Goal: Transaction & Acquisition: Purchase product/service

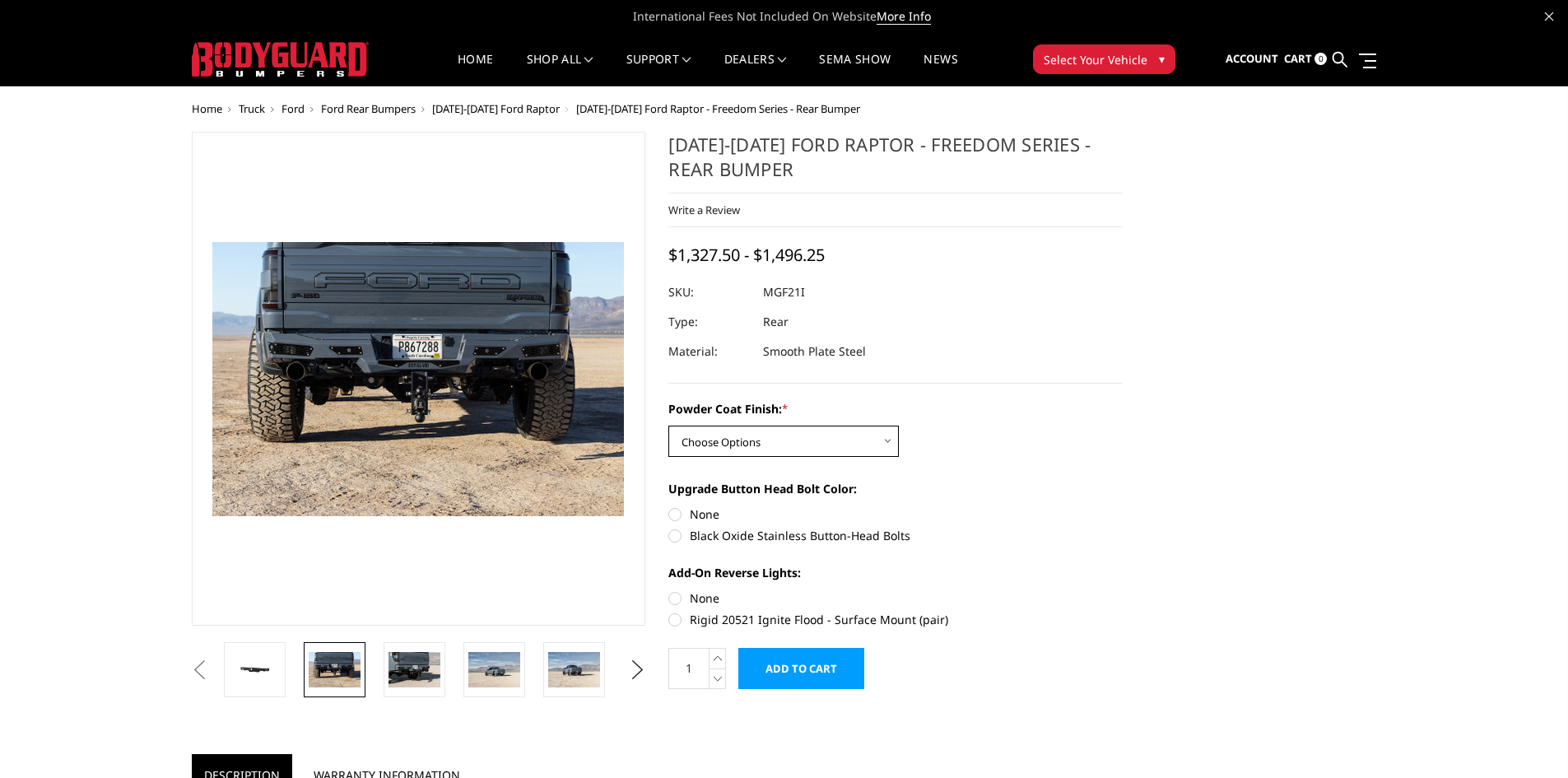
click at [733, 452] on select "Choose Options Bare Metal Texture Black Powder Coat" at bounding box center [784, 441] width 230 height 32
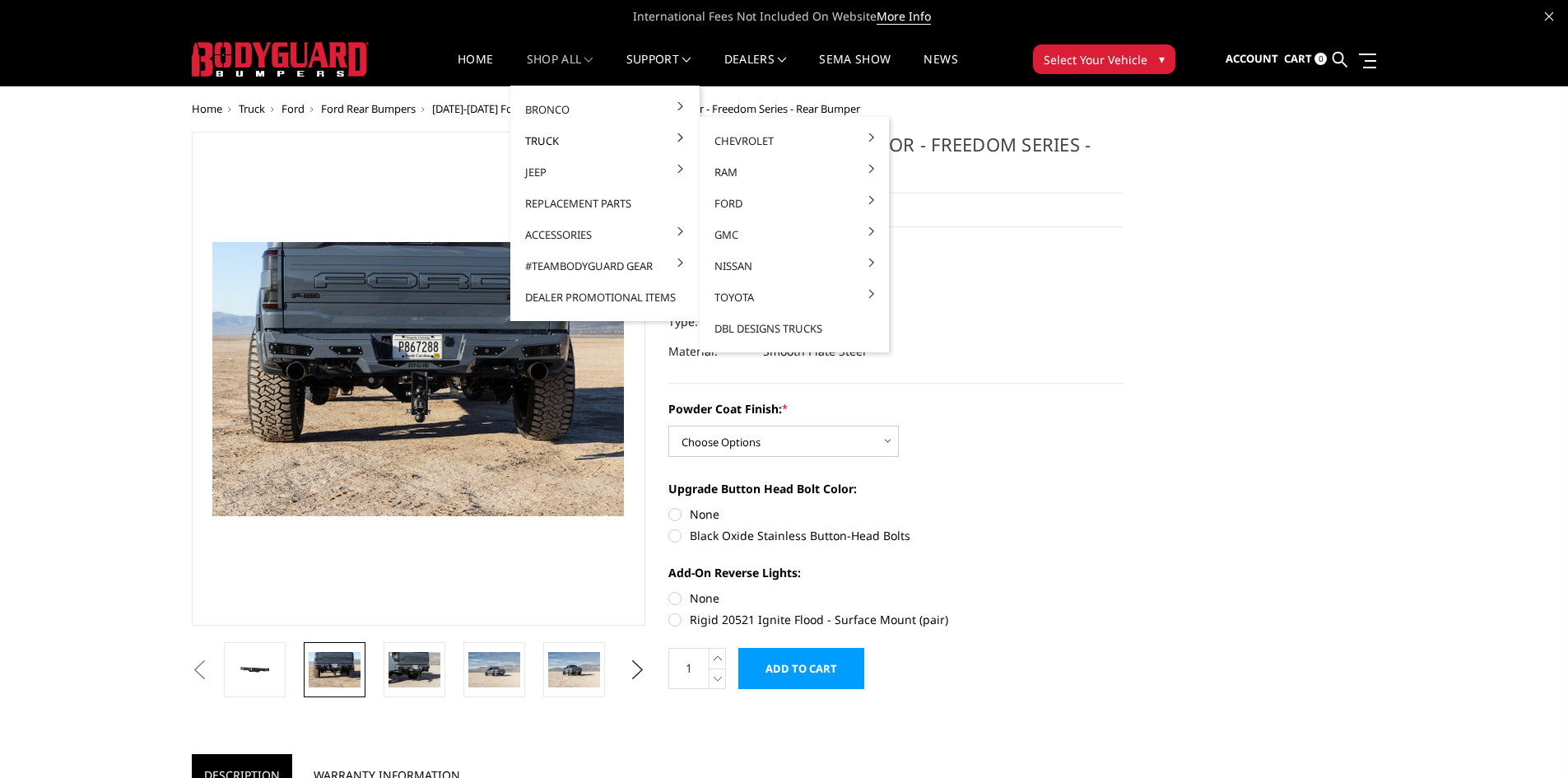
click at [558, 140] on link "Truck" at bounding box center [605, 140] width 176 height 32
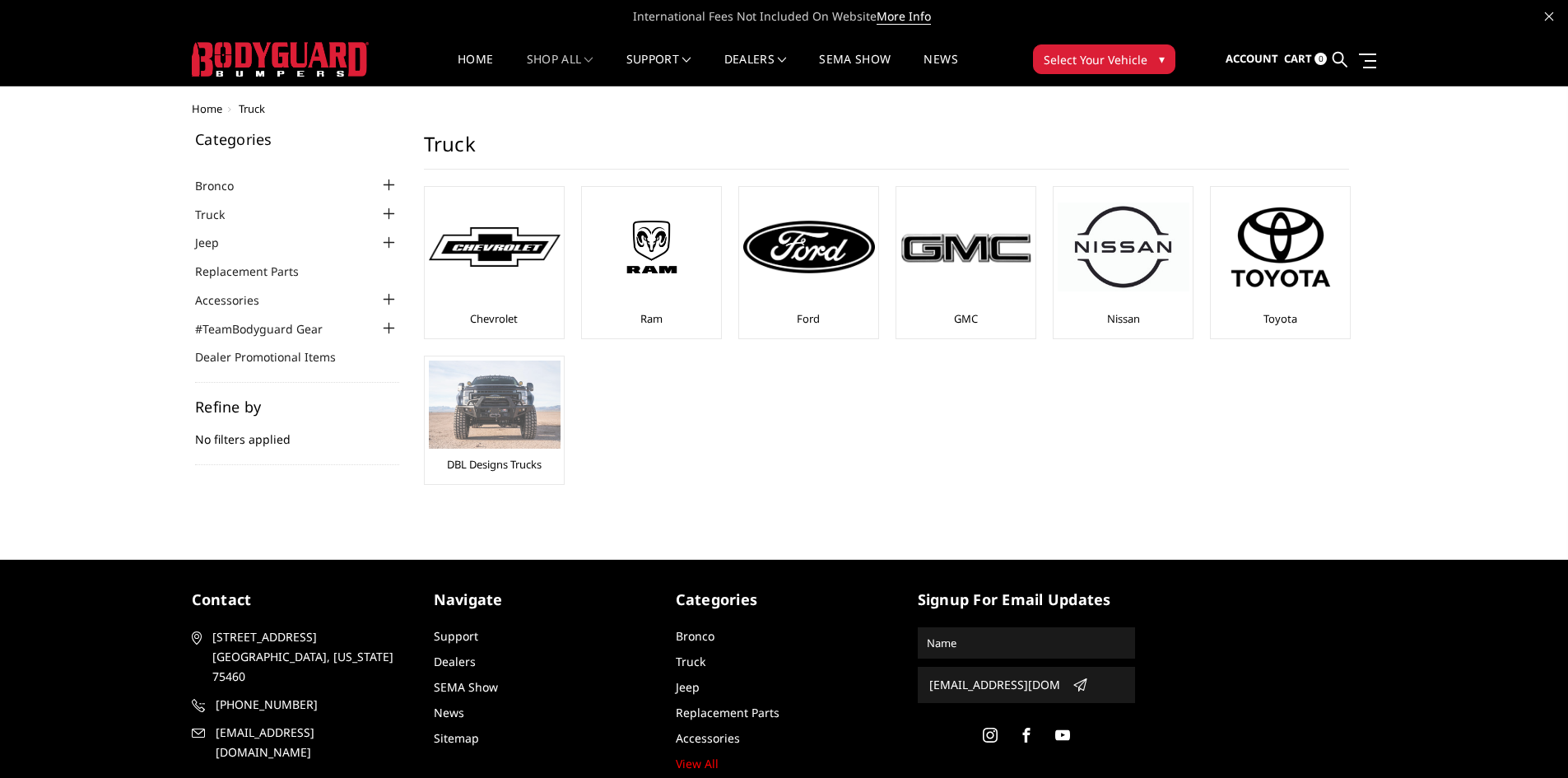
click at [497, 399] on img at bounding box center [494, 405] width 131 height 88
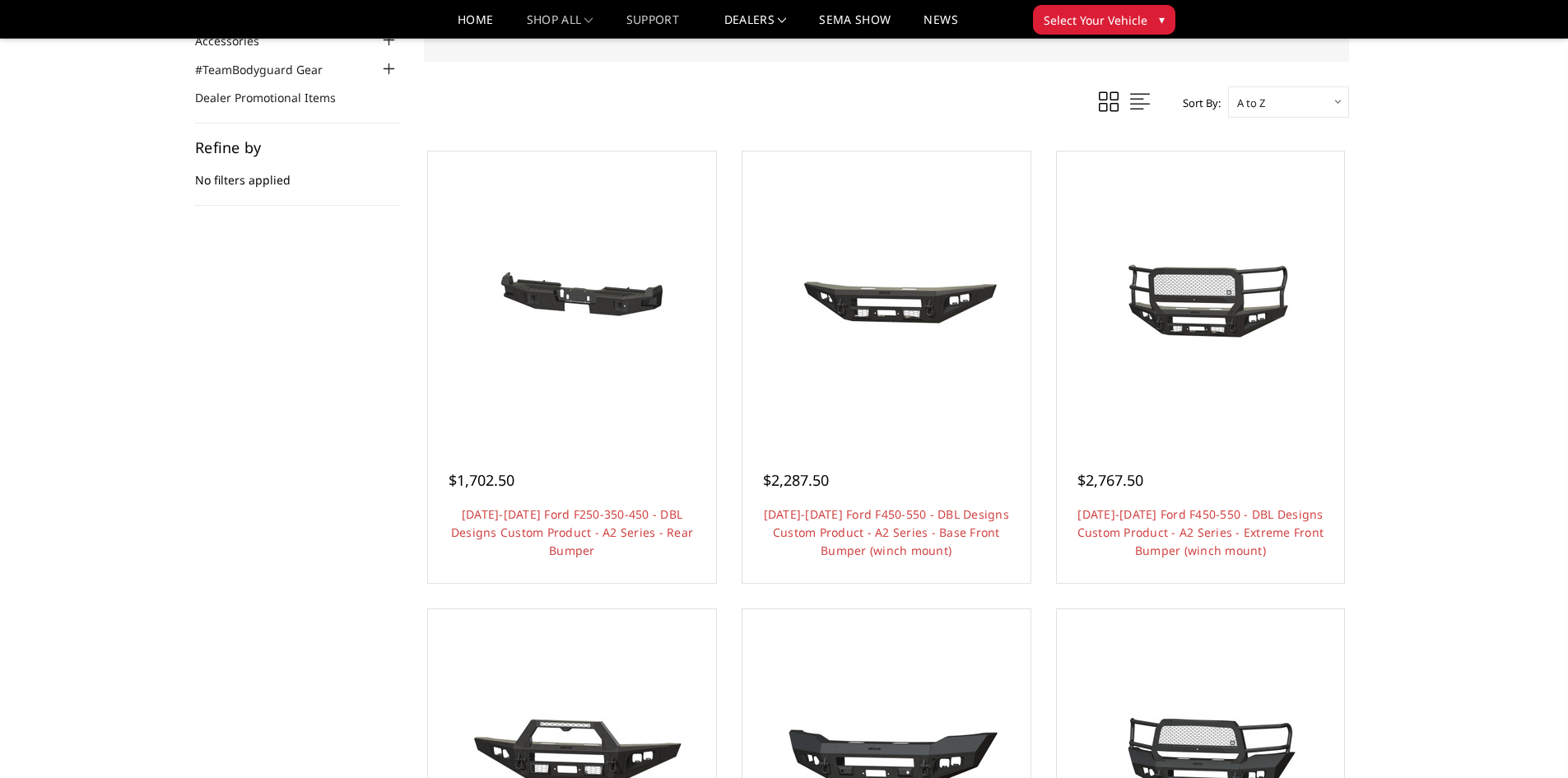
scroll to position [165, 0]
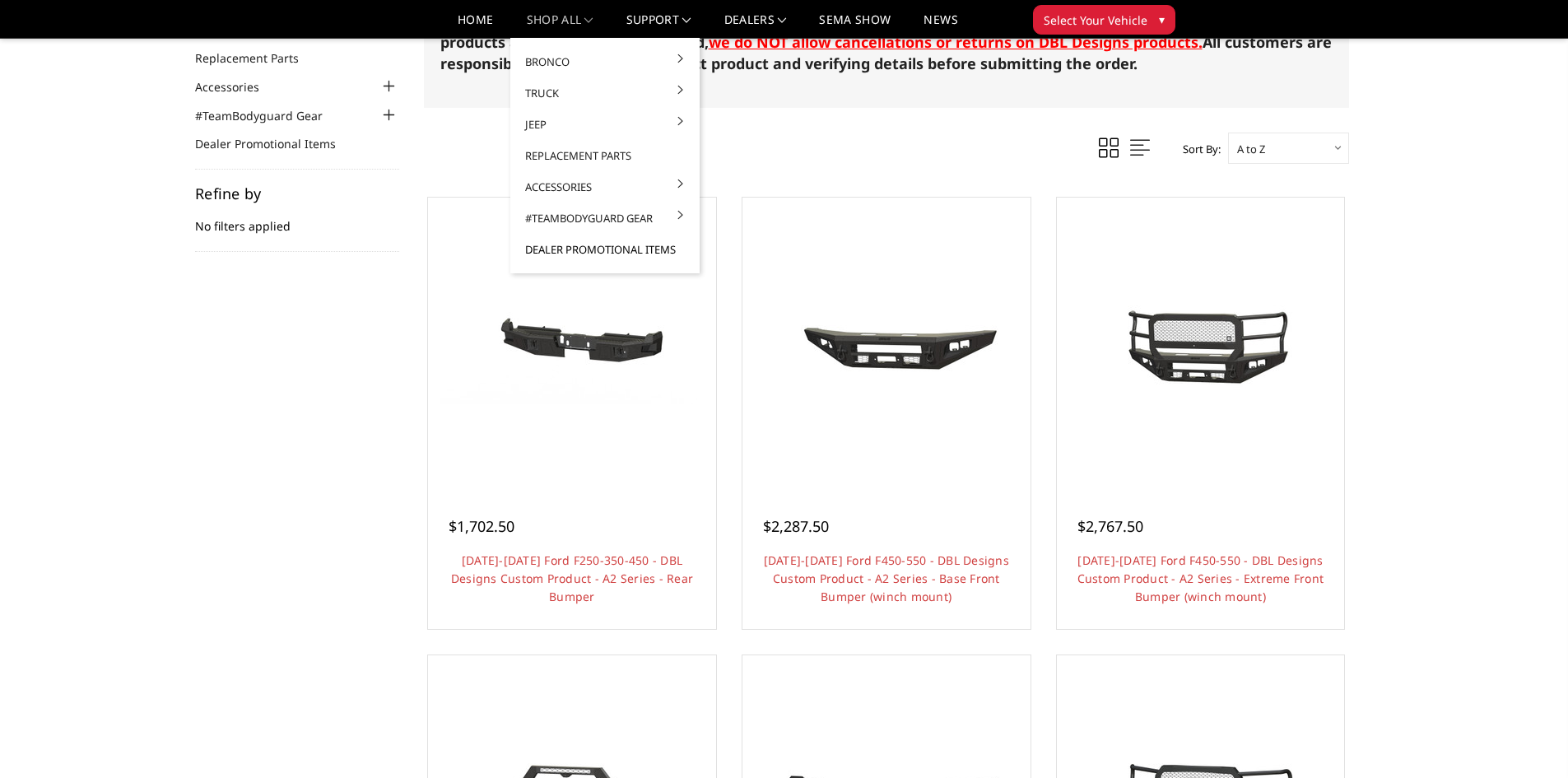
click at [560, 245] on link "Dealer Promotional Items" at bounding box center [605, 249] width 176 height 32
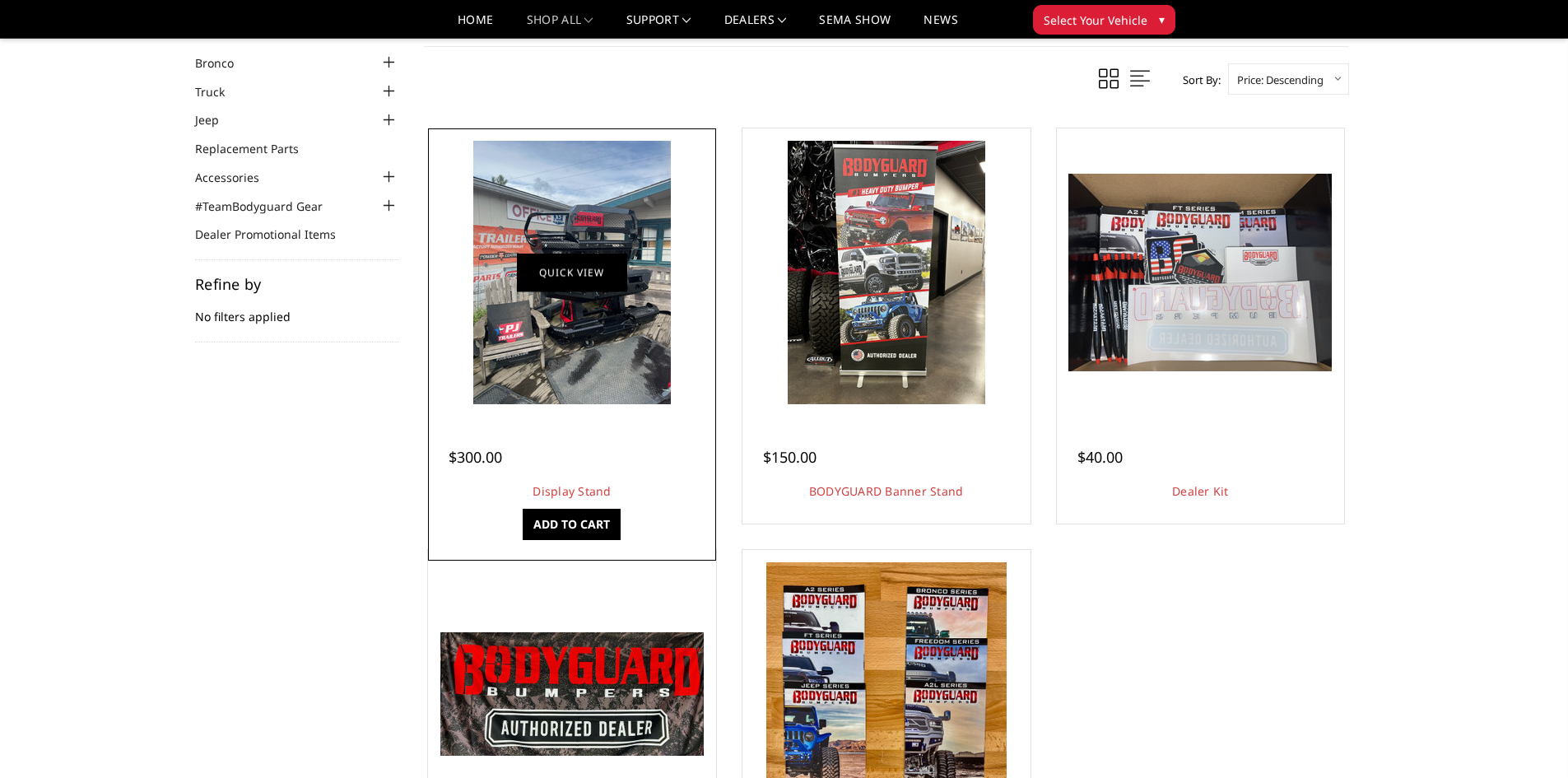
scroll to position [55, 0]
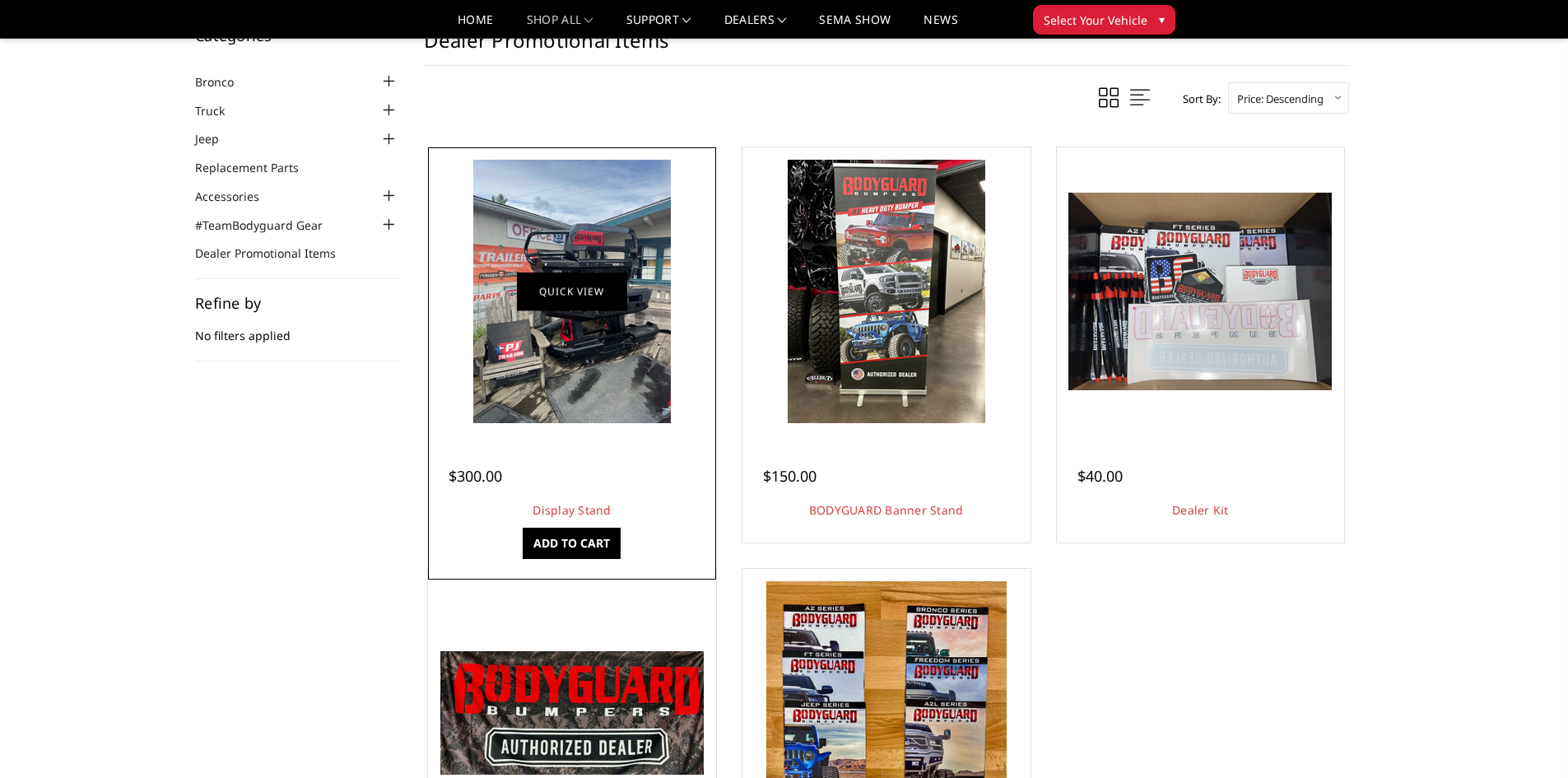
click at [548, 289] on link "Quick view" at bounding box center [572, 291] width 111 height 39
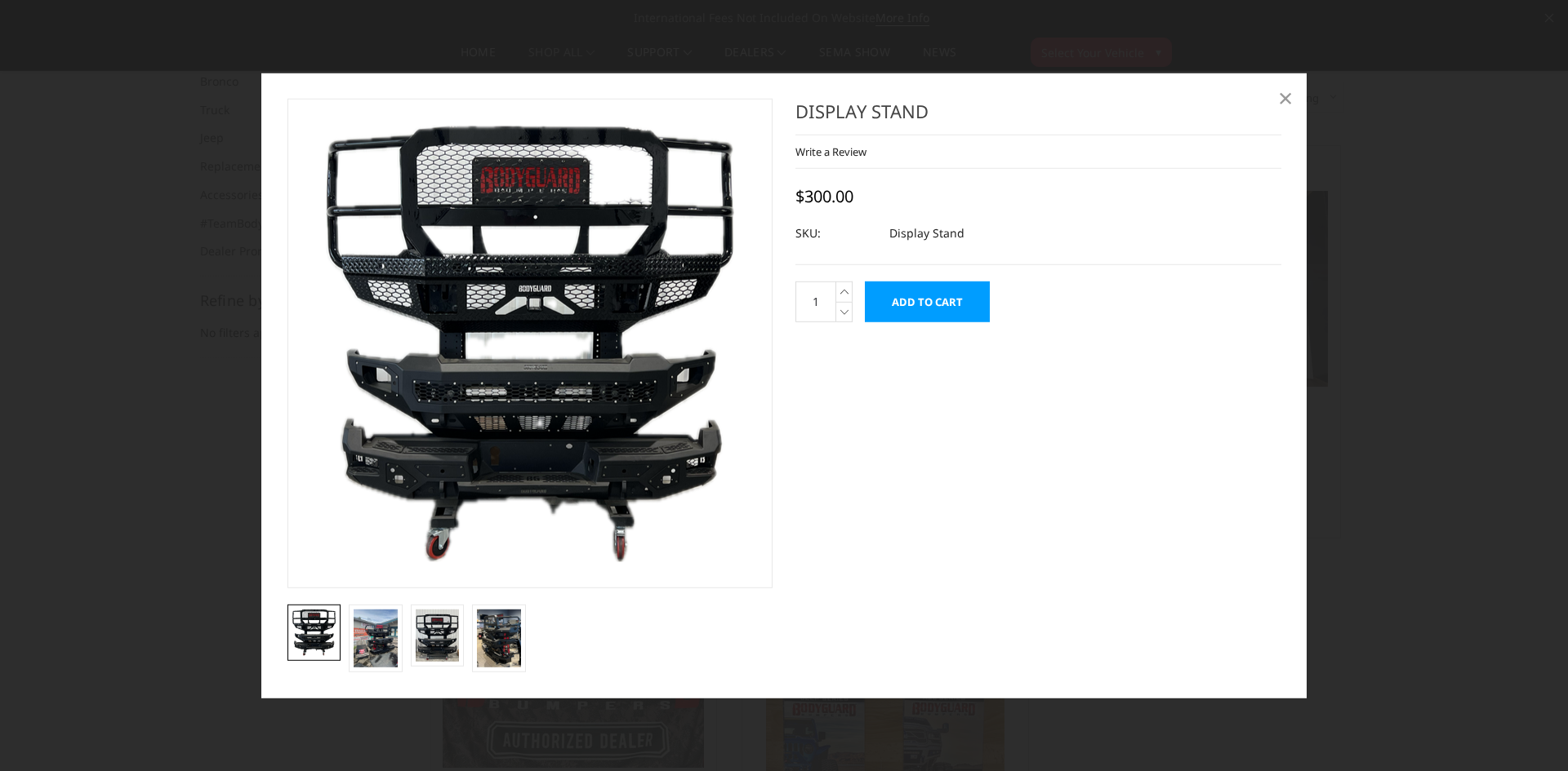
click at [1273, 99] on link "×" at bounding box center [1285, 97] width 26 height 26
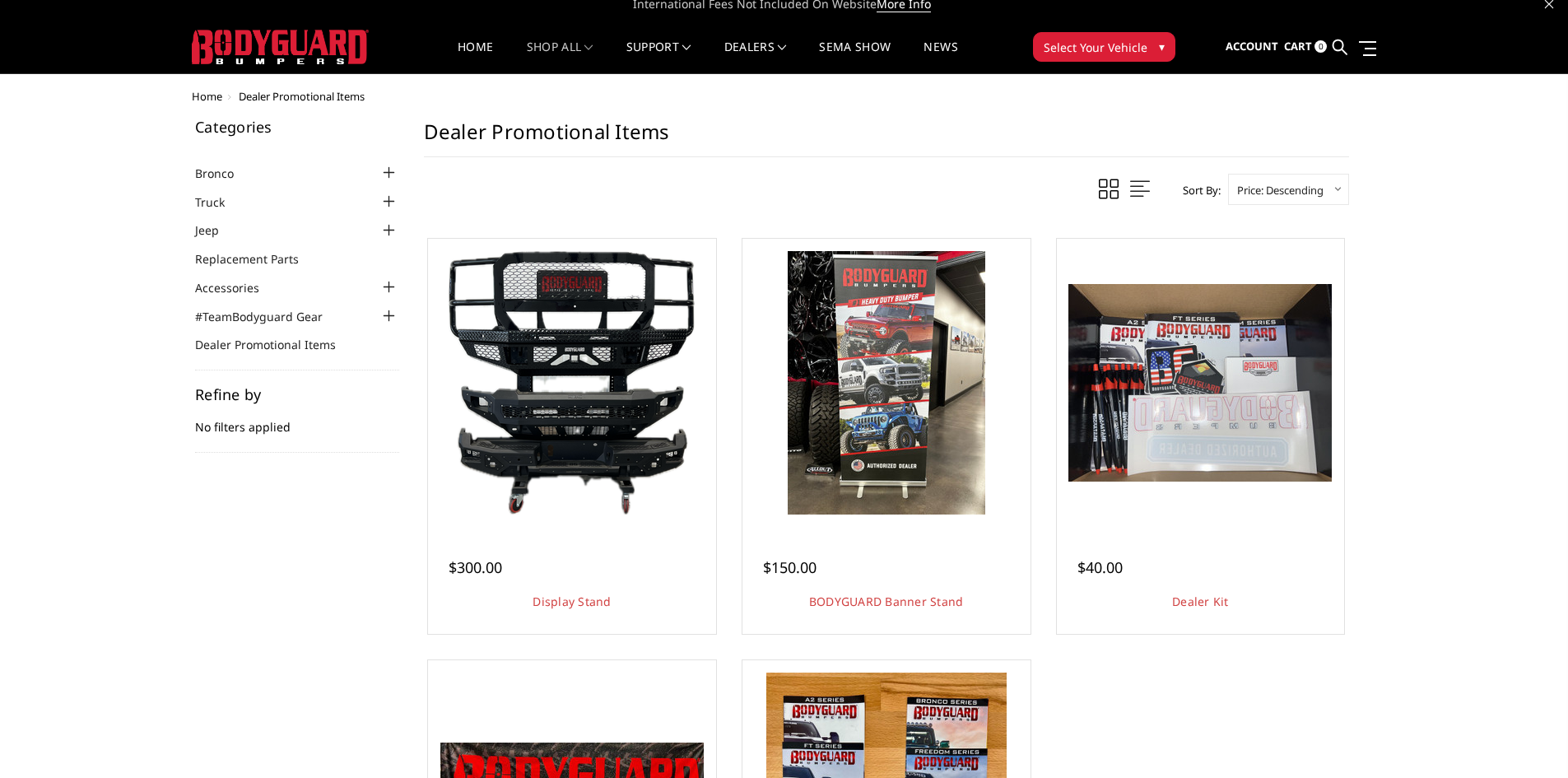
scroll to position [0, 0]
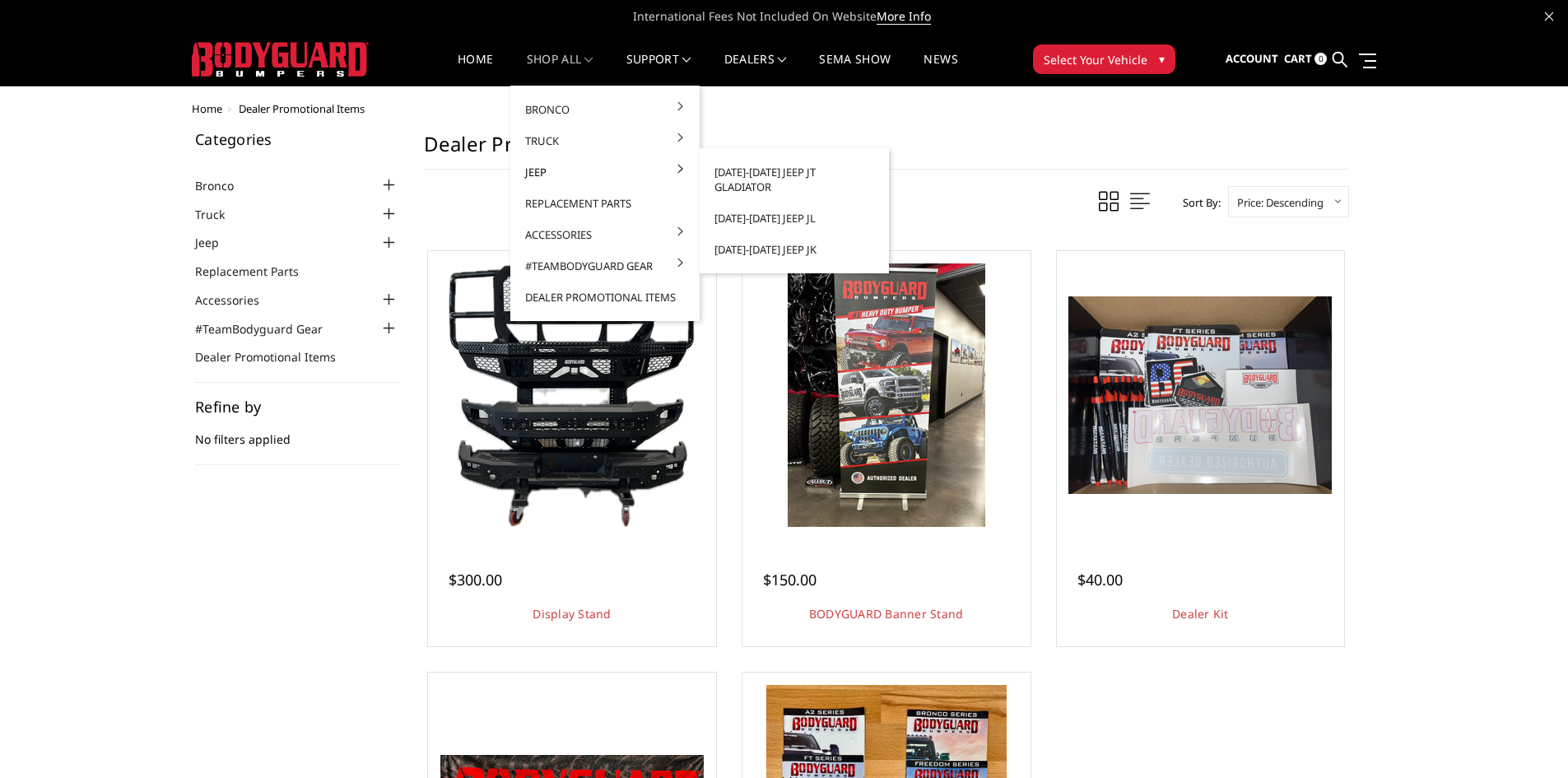
drag, startPoint x: 632, startPoint y: 178, endPoint x: 576, endPoint y: 170, distance: 56.6
drag, startPoint x: 576, startPoint y: 170, endPoint x: 527, endPoint y: 137, distance: 59.1
click at [527, 137] on link "Truck" at bounding box center [605, 140] width 176 height 32
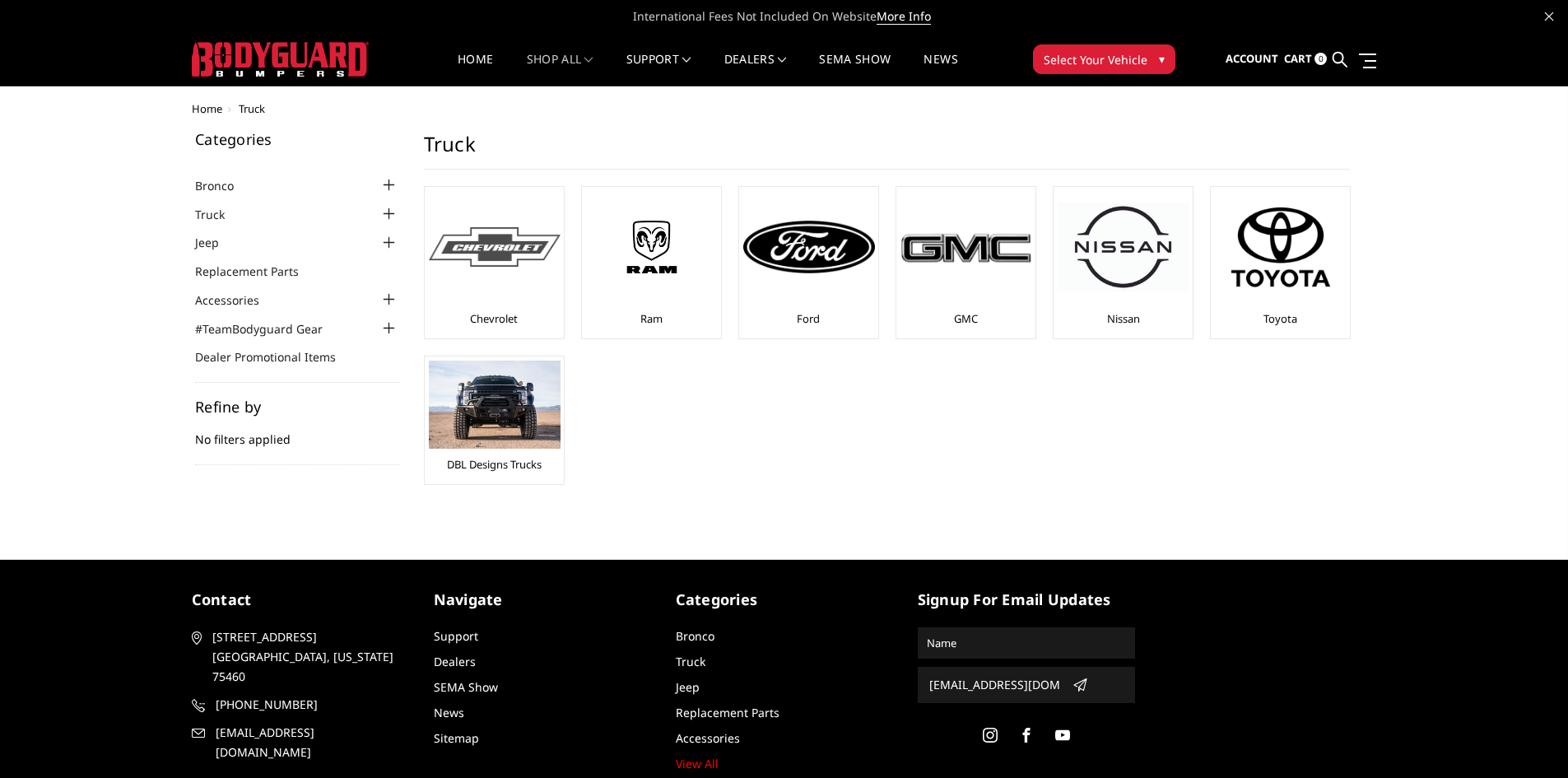
click at [514, 286] on div at bounding box center [494, 247] width 131 height 112
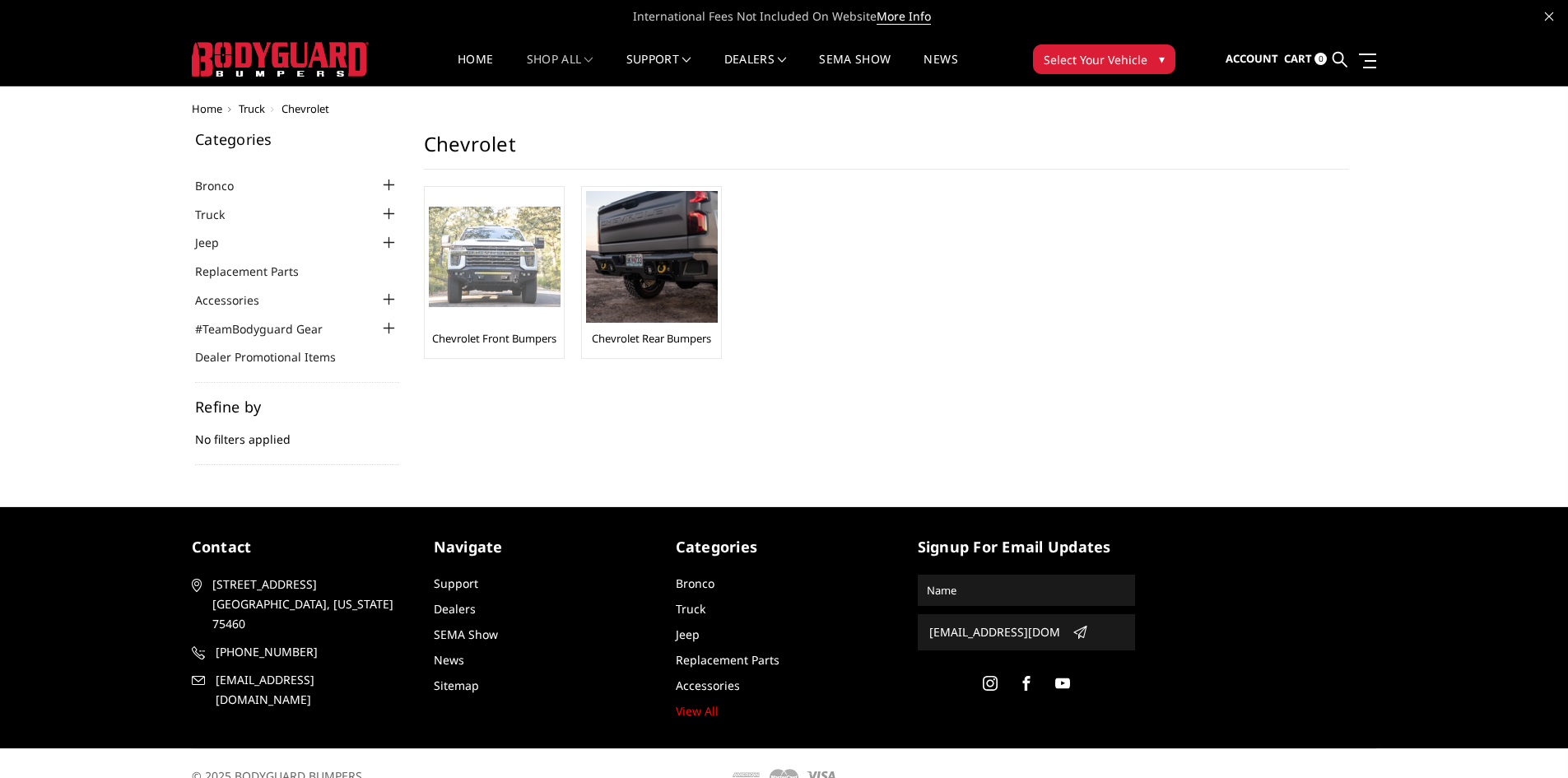
click at [529, 264] on img at bounding box center [494, 258] width 131 height 101
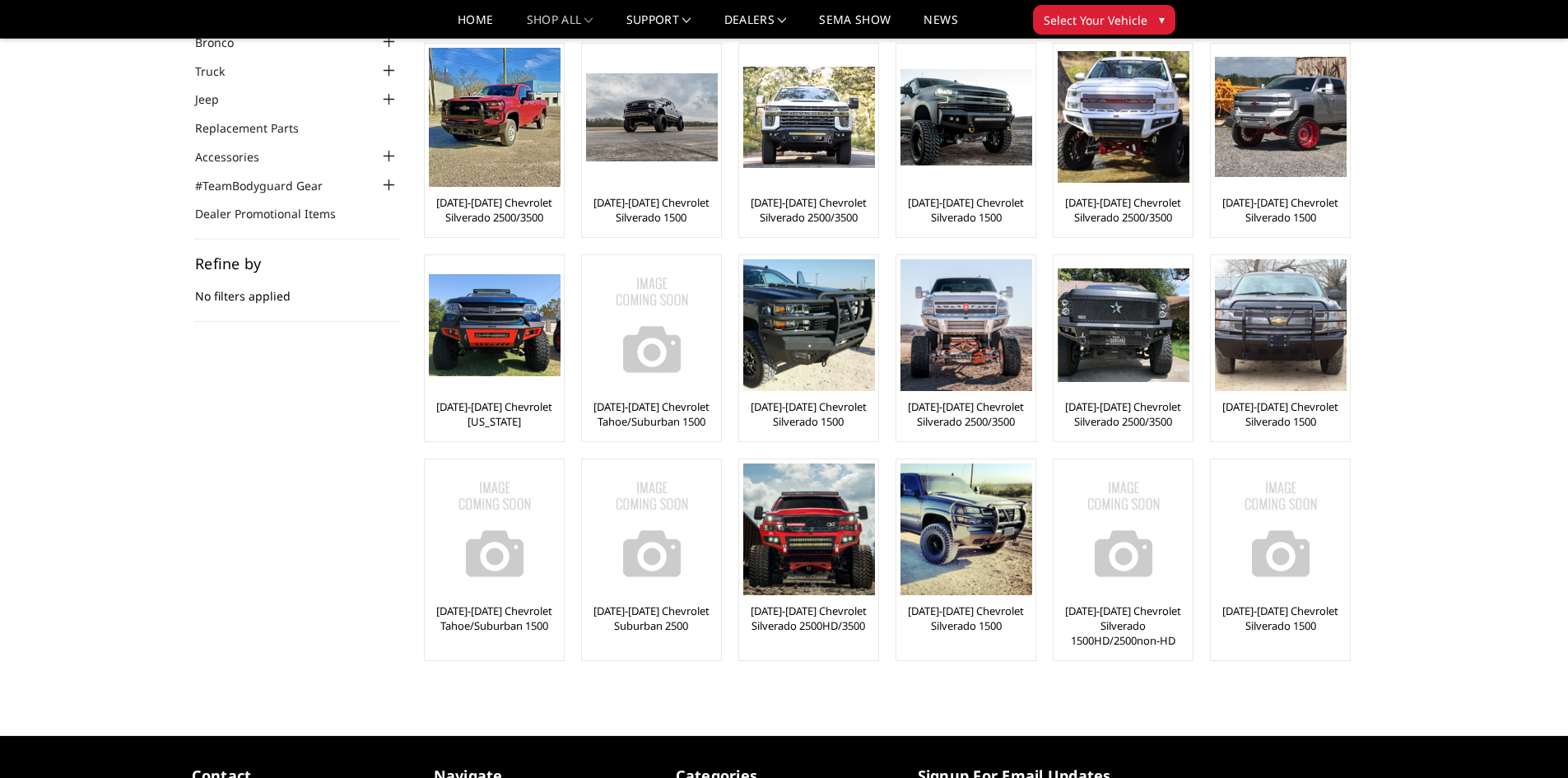
scroll to position [110, 0]
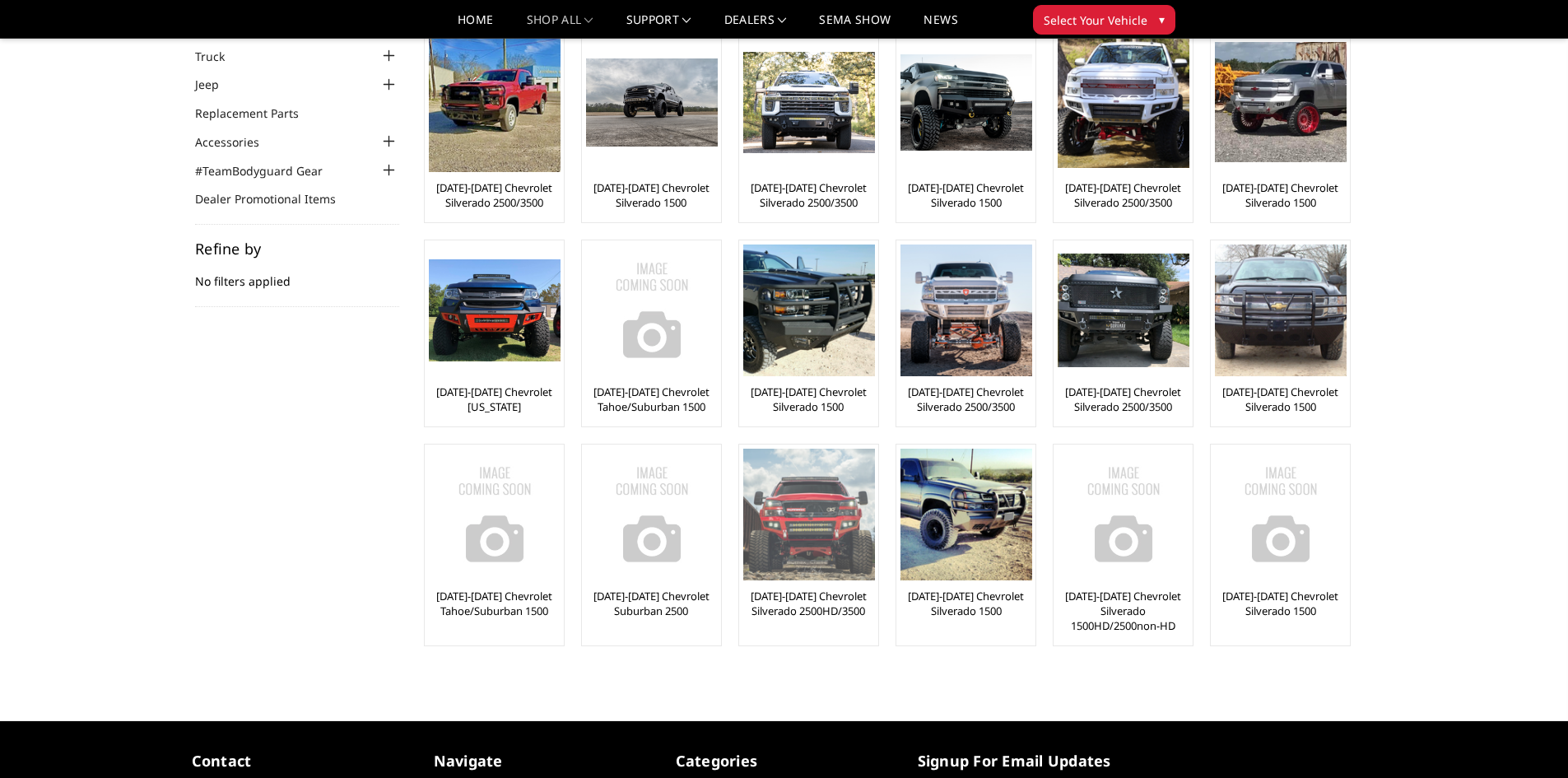
click at [835, 598] on link "[DATE]-[DATE] Chevrolet Silverado 2500HD/3500" at bounding box center [808, 603] width 131 height 30
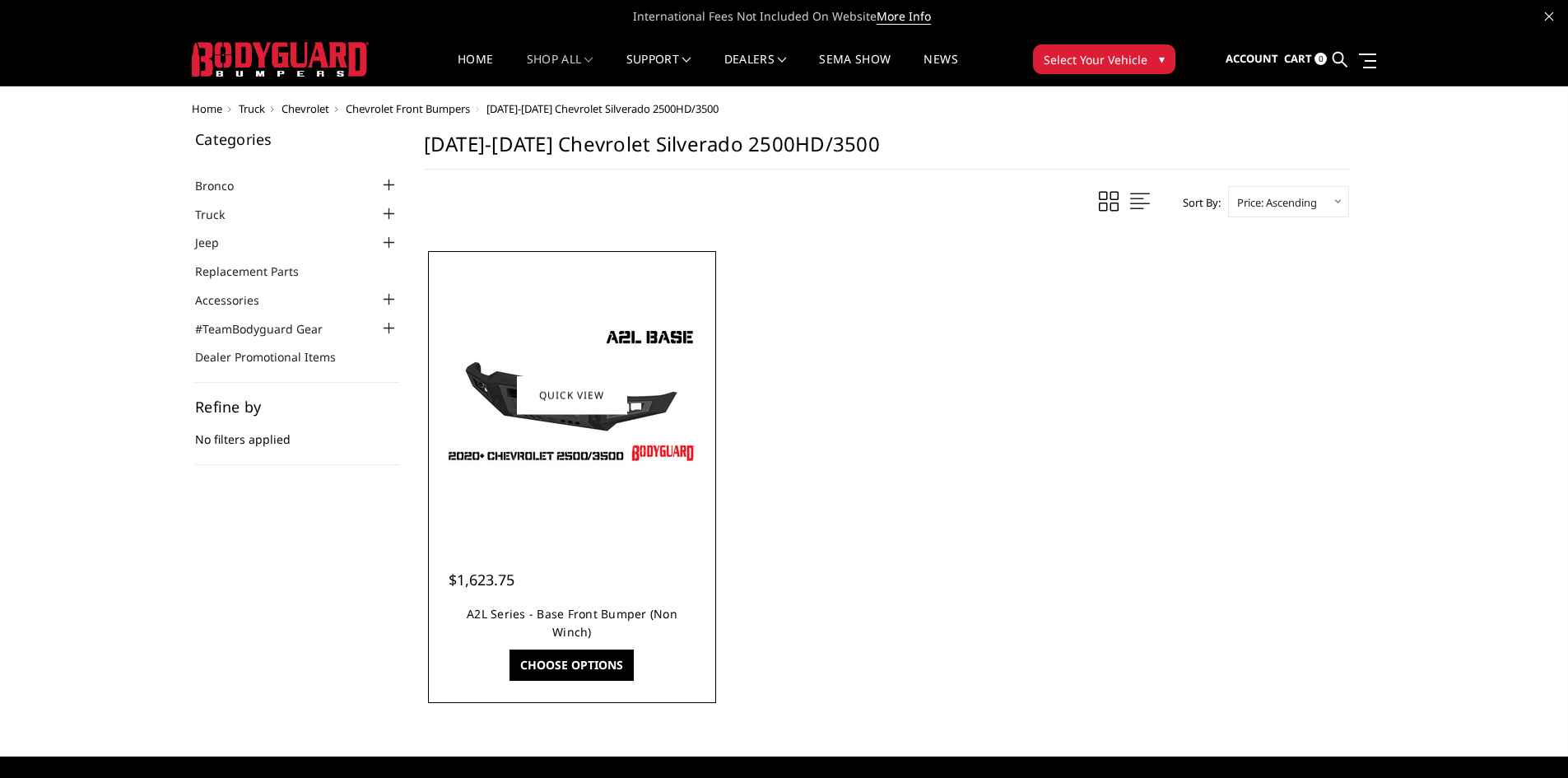
click at [555, 620] on link "A2L Series - Base Front Bumper (Non Winch)" at bounding box center [572, 622] width 211 height 33
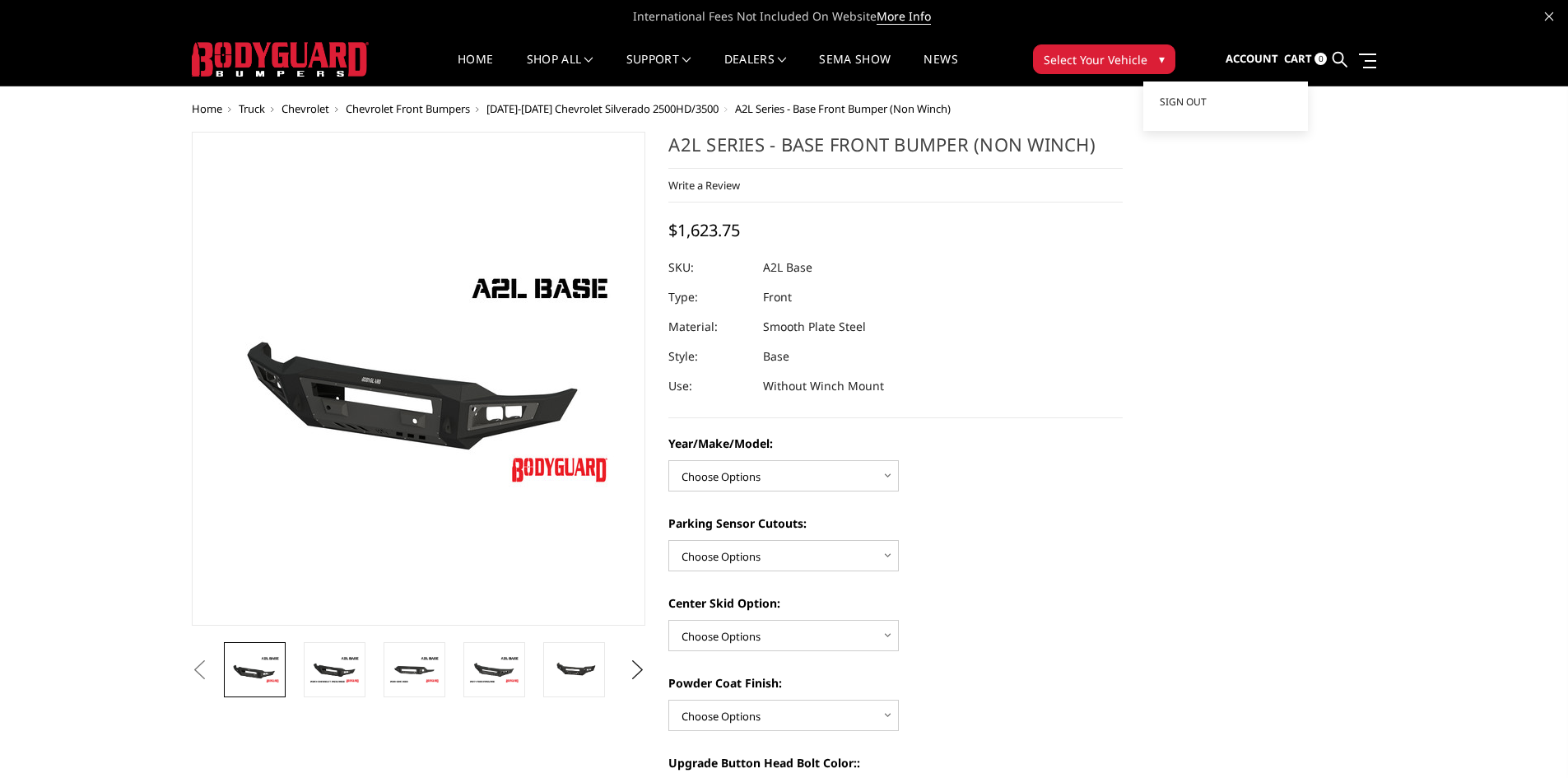
click at [1269, 57] on span "Account" at bounding box center [1252, 59] width 53 height 14
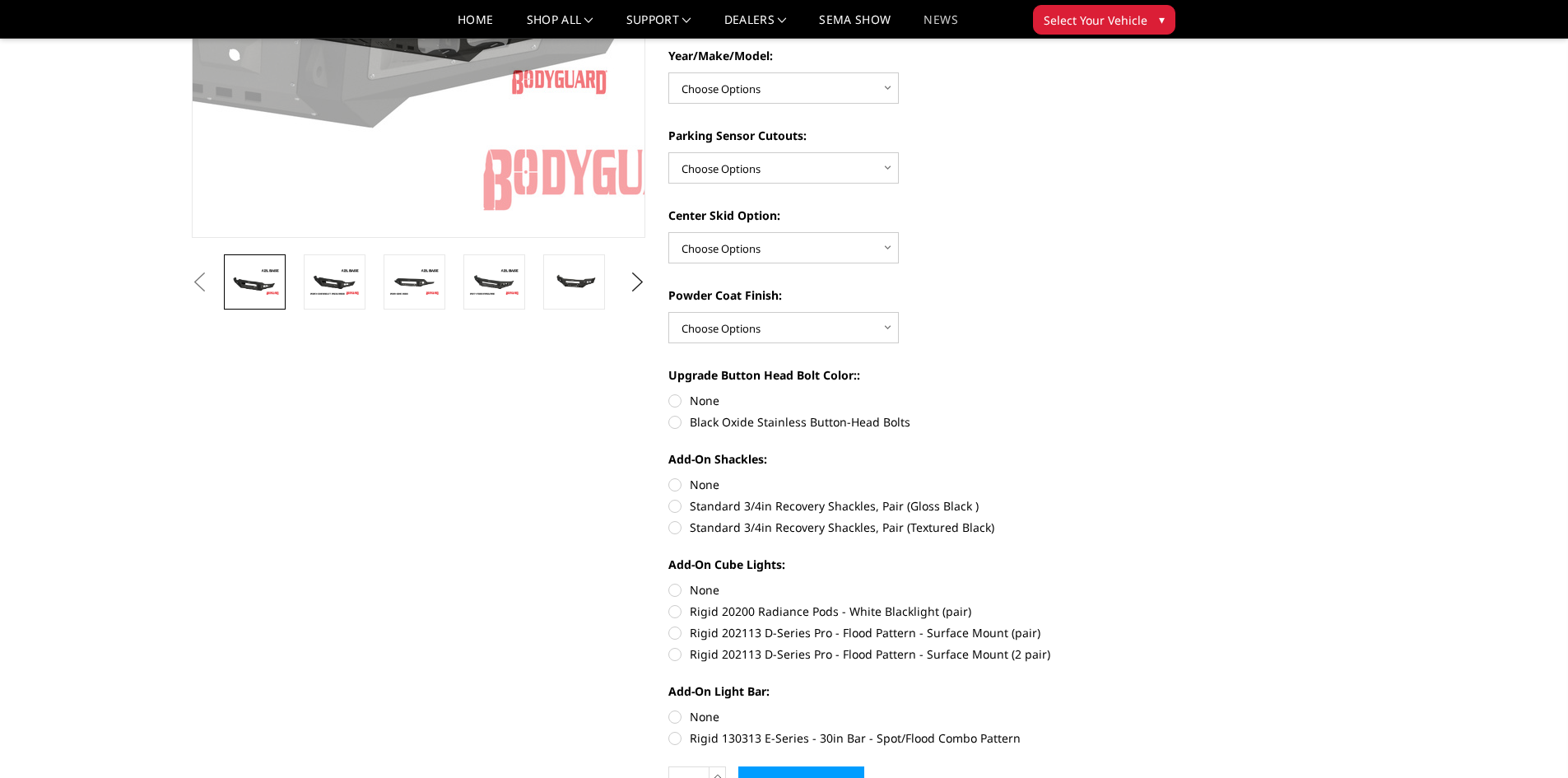
scroll to position [220, 0]
